Goal: Communication & Community: Ask a question

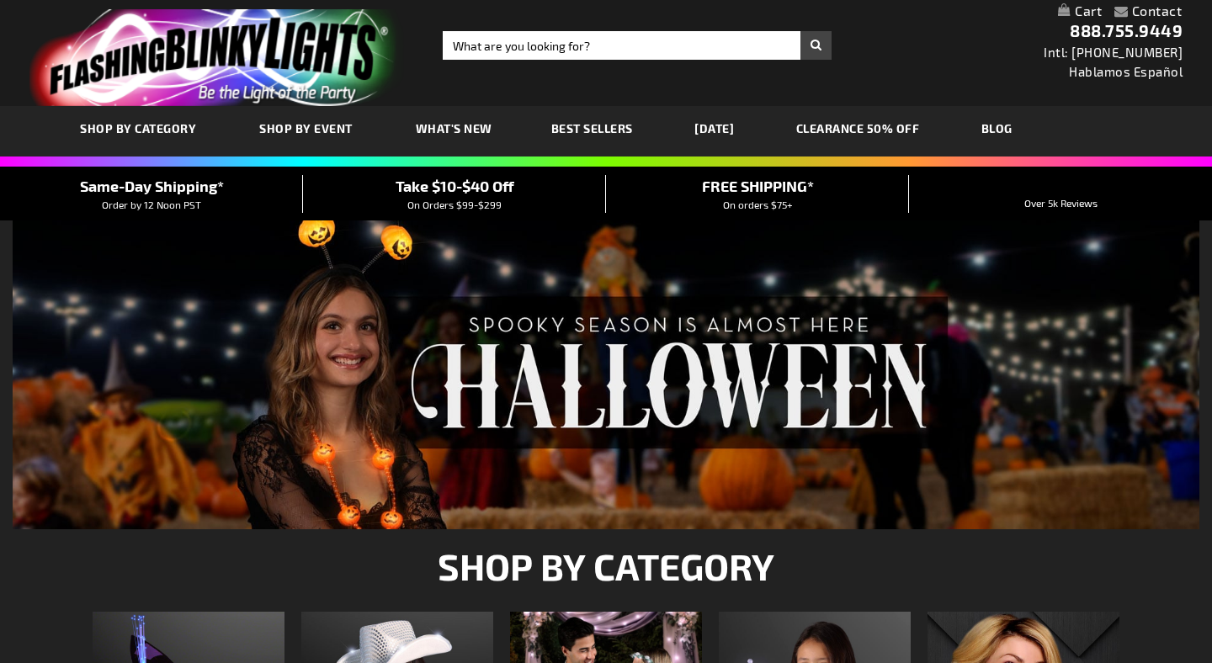
click at [880, 17] on ul "Contact Compare Products Checkout Login" at bounding box center [1148, 12] width 93 height 22
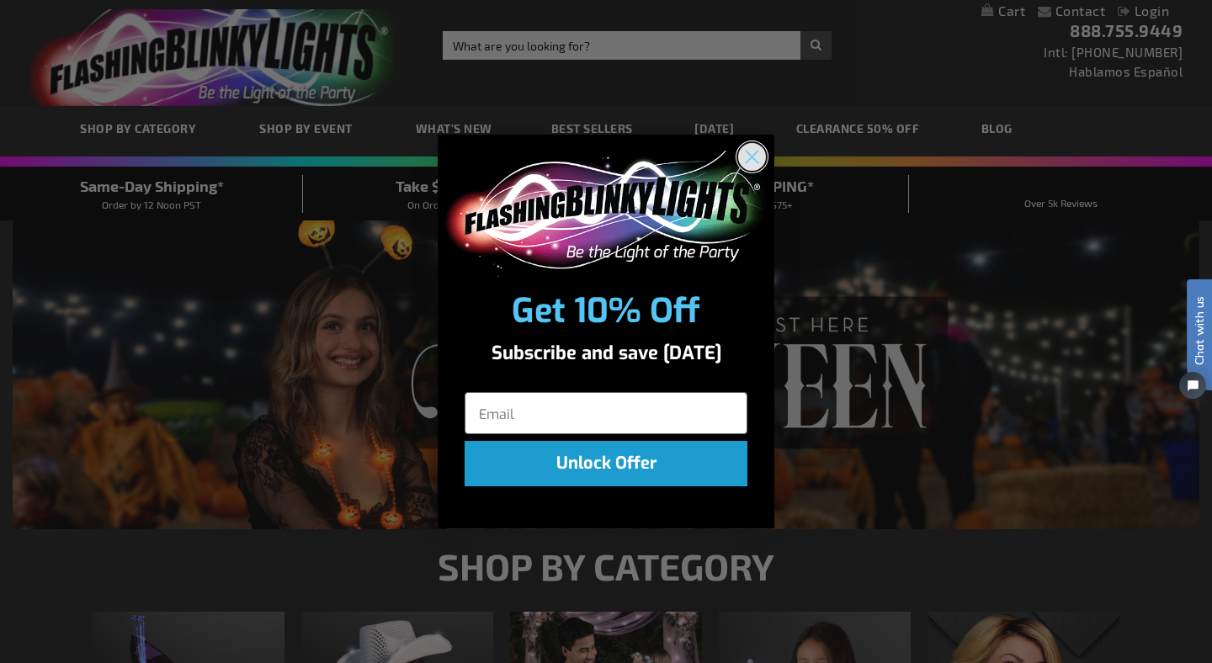
click at [762, 156] on circle "Close dialog" at bounding box center [752, 156] width 28 height 28
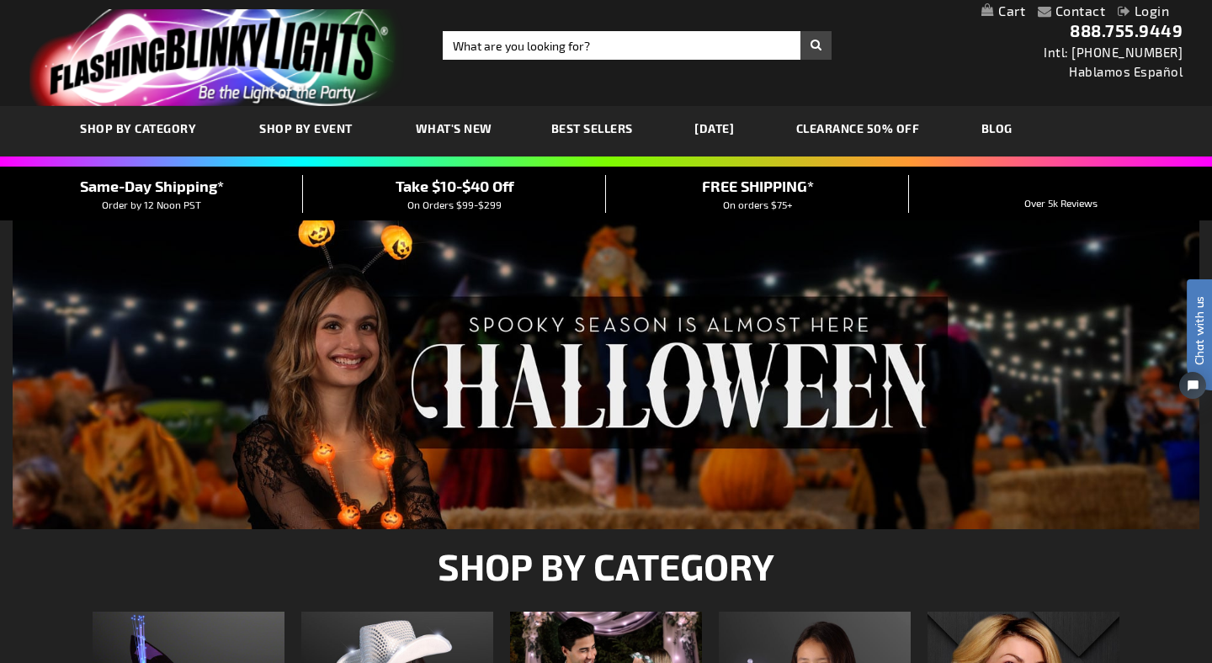
click at [880, 11] on link "Contact" at bounding box center [1080, 11] width 50 height 16
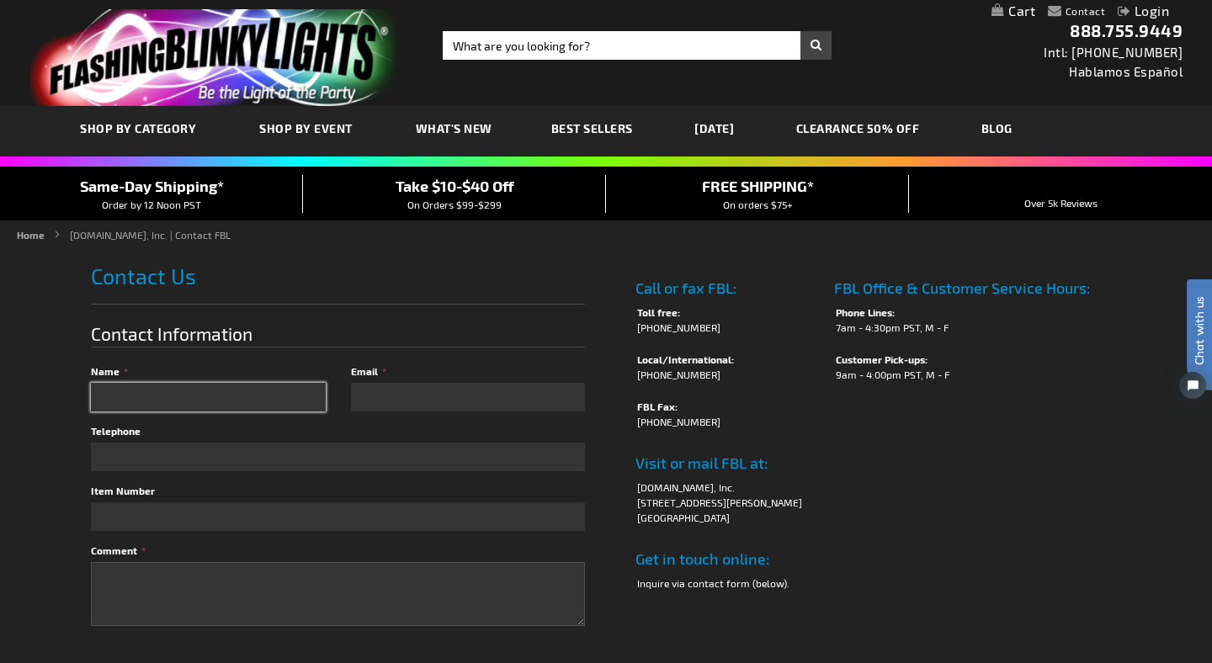
click at [240, 390] on input "Name" at bounding box center [208, 397] width 235 height 29
type input "Laura"
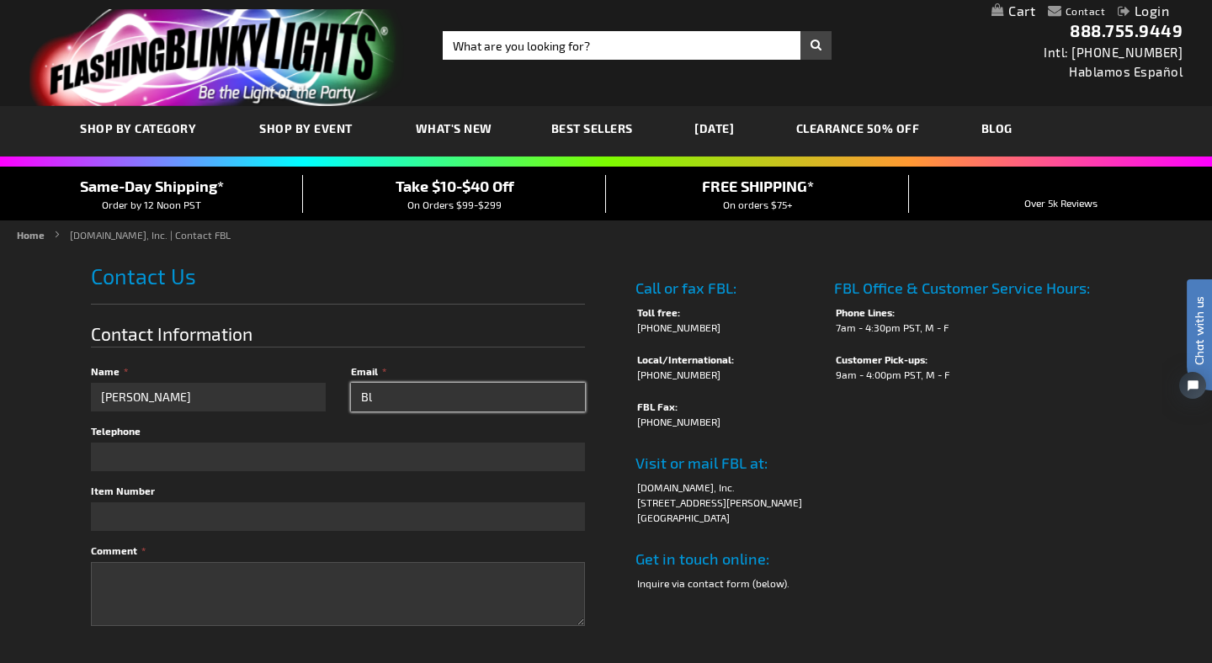
type input "B"
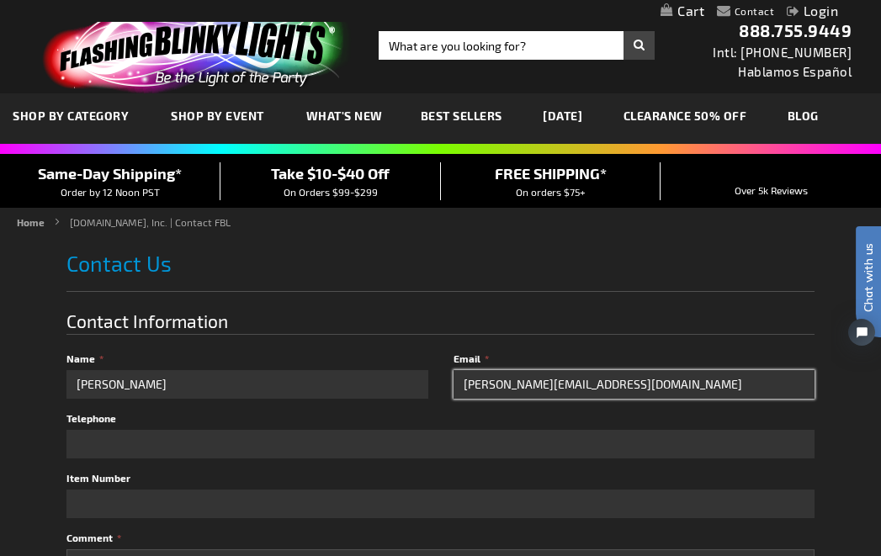
type input "laura@memoiragency.com"
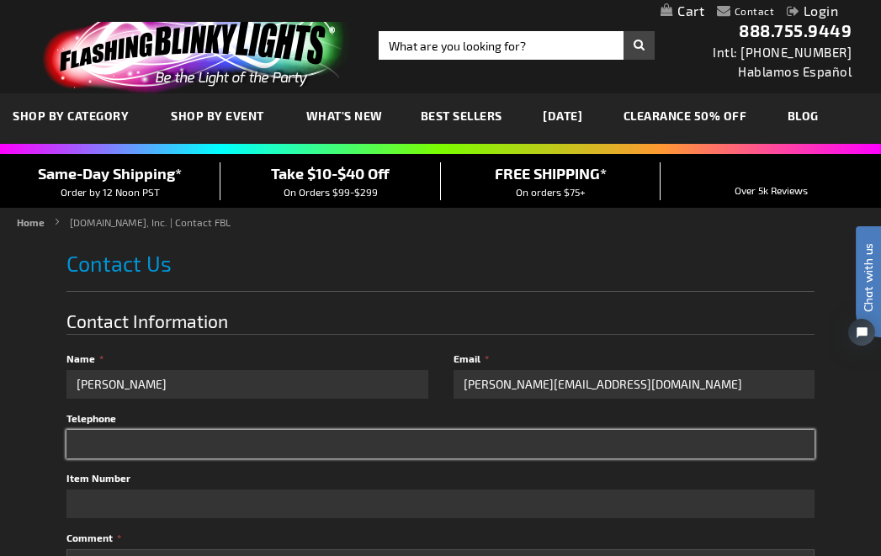
click at [131, 448] on input "Telephone" at bounding box center [440, 444] width 749 height 29
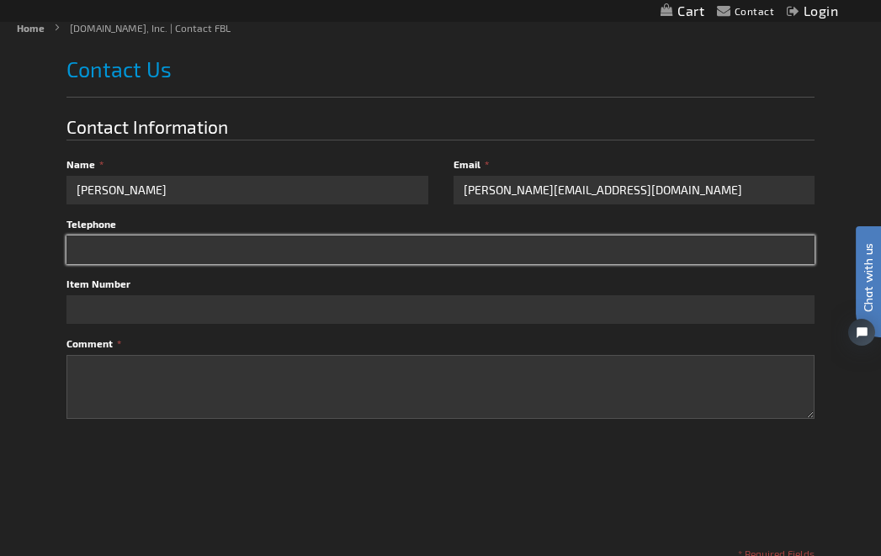
scroll to position [195, 0]
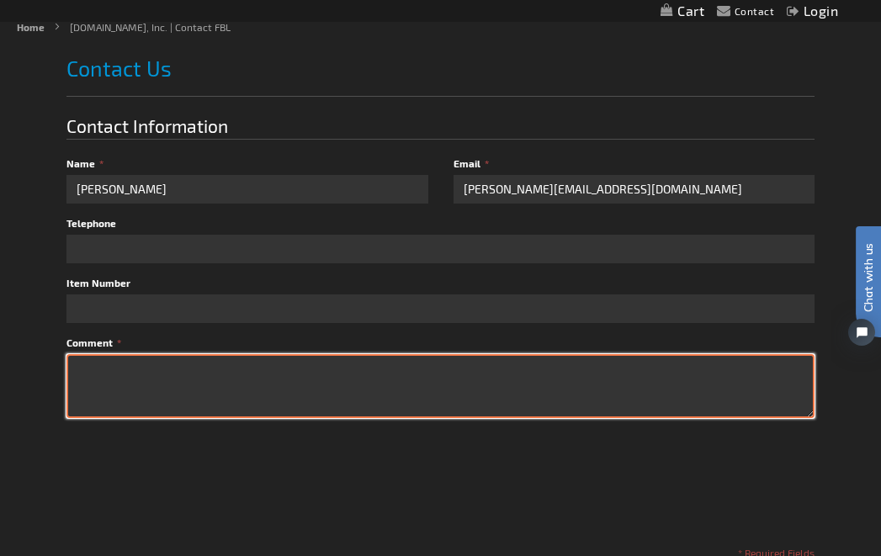
click at [121, 367] on textarea "Comment" at bounding box center [440, 386] width 749 height 64
click at [151, 374] on textarea "Looking to puchase some last minute holiday/winter glow elements for an event." at bounding box center [440, 386] width 749 height 64
click at [470, 374] on textarea "Looking to purchase some last minute holiday/winter glow elements for an event." at bounding box center [440, 386] width 749 height 64
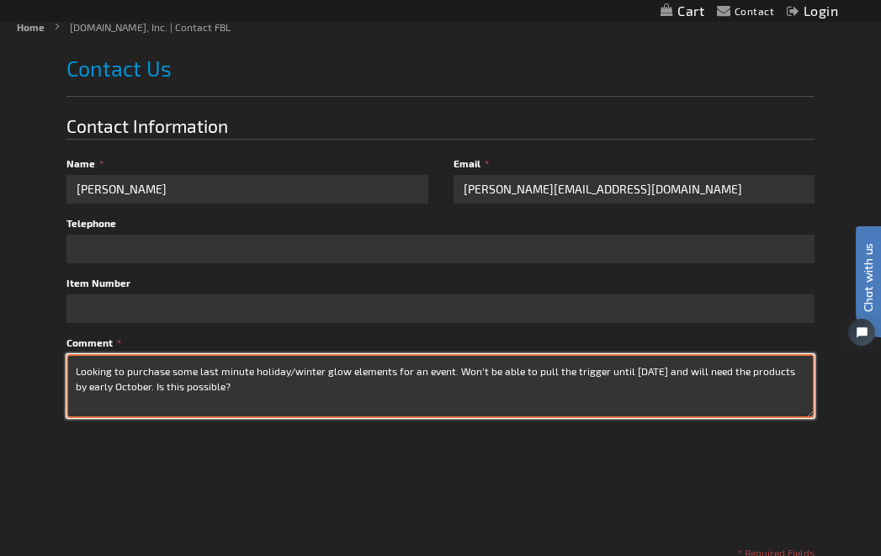
type textarea "Looking to purchase some last minute holiday/winter glow elements for an event.…"
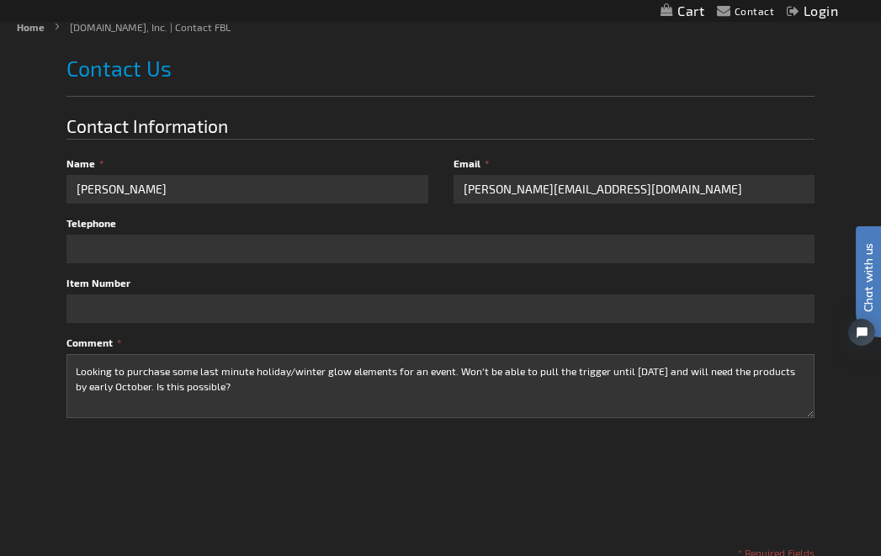
checkbox input "true"
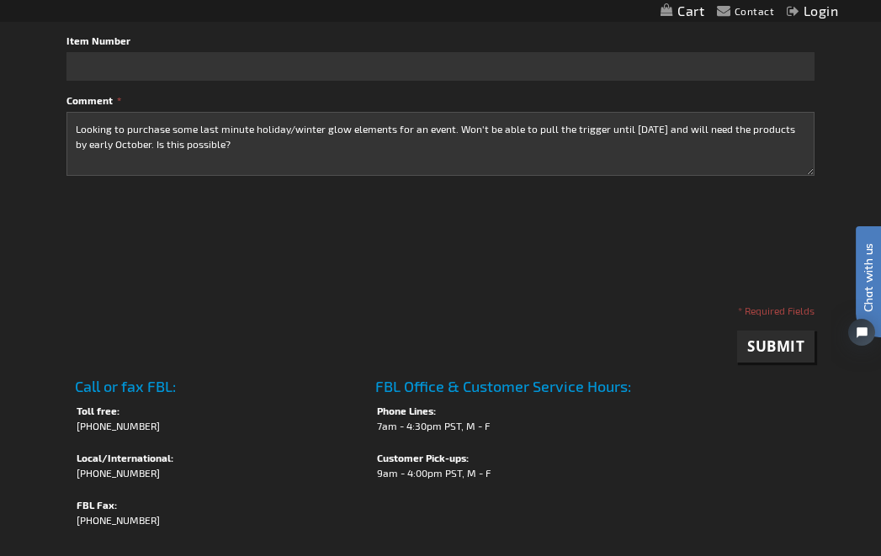
scroll to position [440, 0]
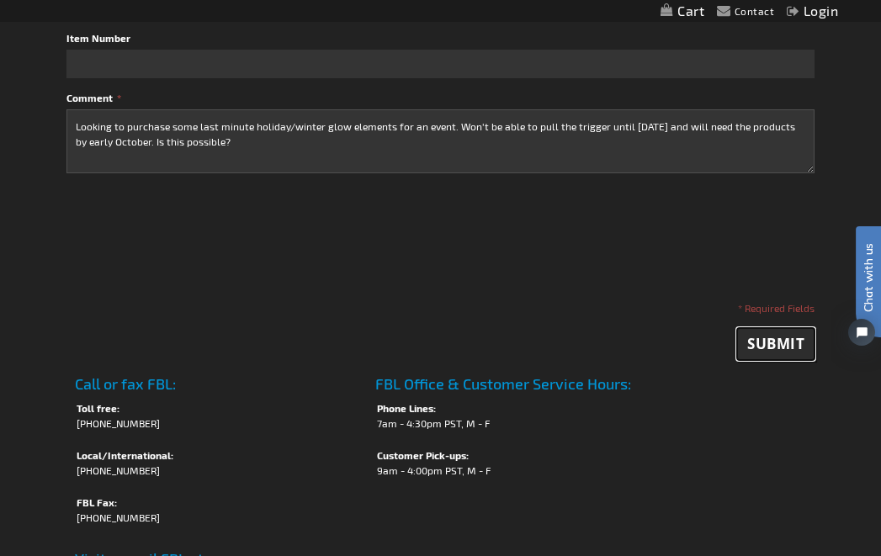
click at [776, 351] on button "Submit" at bounding box center [775, 344] width 77 height 32
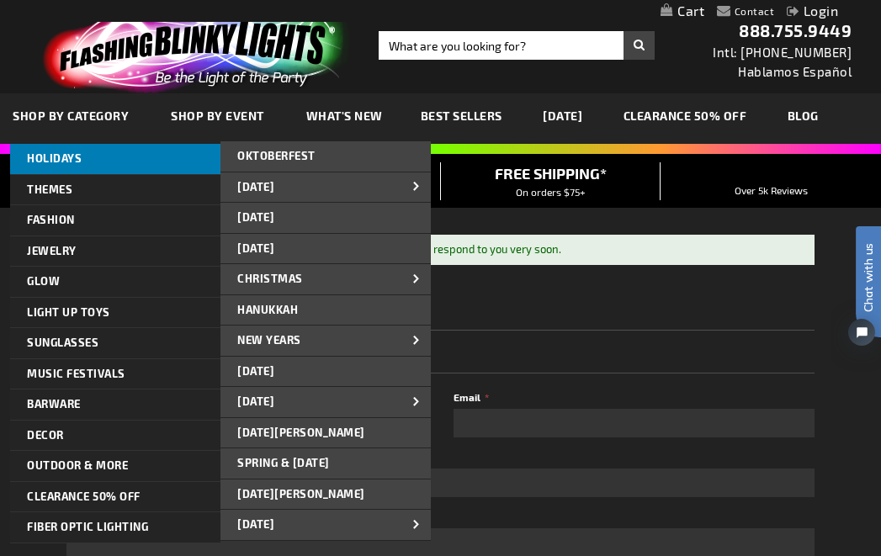
click at [56, 162] on span "HOLIDAYS" at bounding box center [54, 157] width 55 height 13
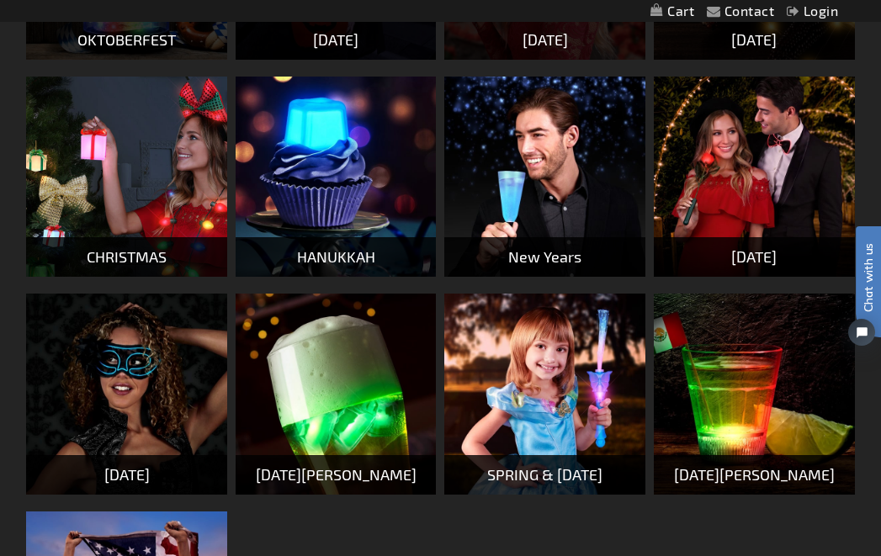
scroll to position [500, 0]
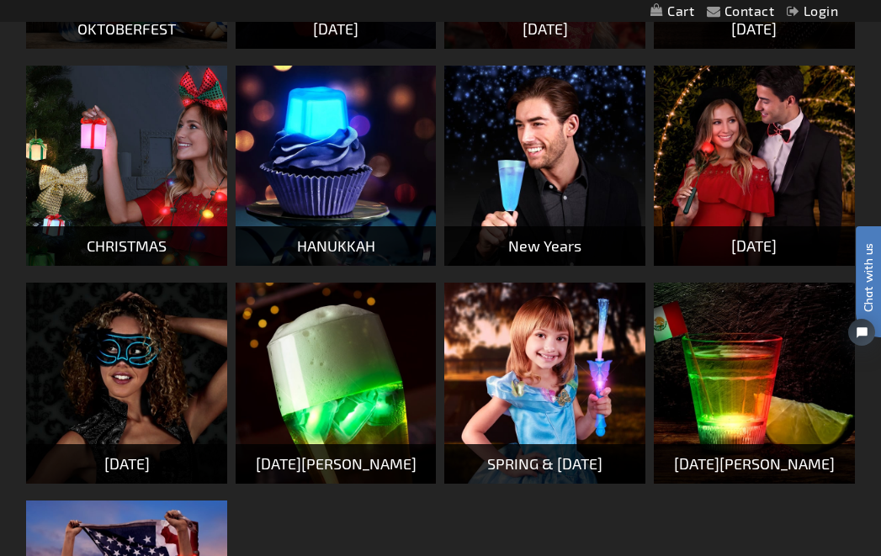
click at [141, 197] on img at bounding box center [126, 166] width 201 height 201
